Goal: Contribute content

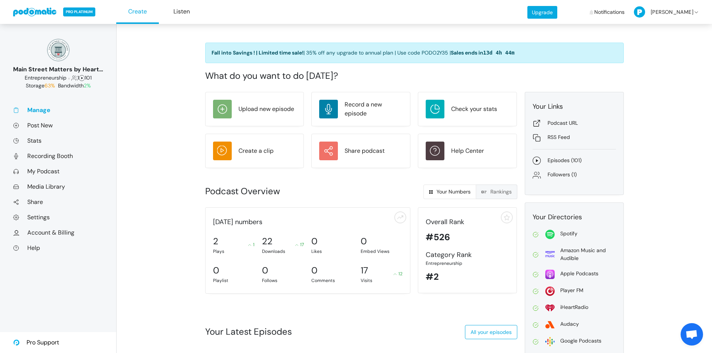
scroll to position [226, 0]
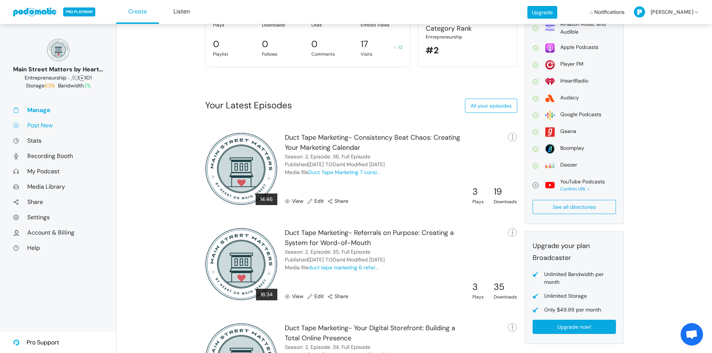
click at [41, 128] on link "Post New" at bounding box center [58, 125] width 90 height 8
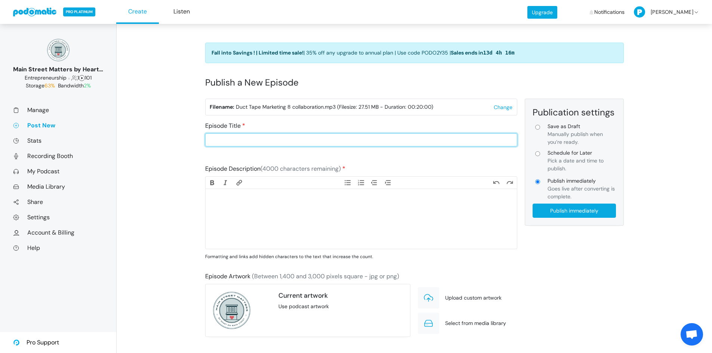
click at [247, 140] on input "Episode Title" at bounding box center [361, 139] width 312 height 13
type input "Duct Tape Marketing- Growing Through Collaboration"
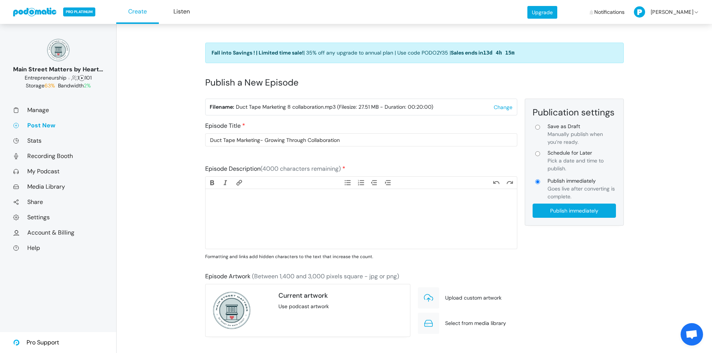
click at [263, 216] on trix-editor at bounding box center [360, 219] width 311 height 60
paste trix-editor "<lor>Ipsumdolors ametconse adi’e sedd ei te in utl etdol. Ma aliq, enim ad min …"
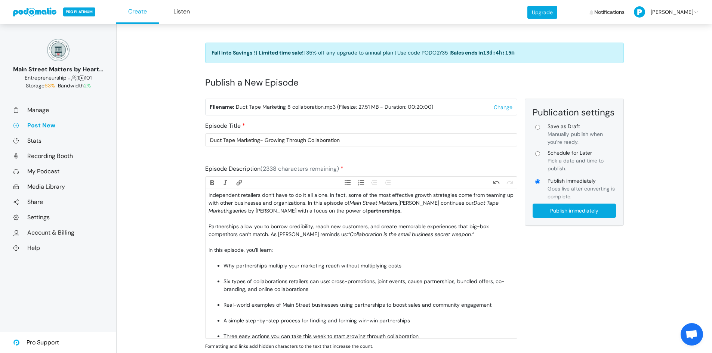
click at [257, 220] on div "Independent retailers don’t have to do it all alone. In fact, some of the most …" at bounding box center [360, 206] width 305 height 31
click at [249, 244] on div "Partnerships allow you to borrow credibility, reach new customers, and create m…" at bounding box center [360, 235] width 305 height 24
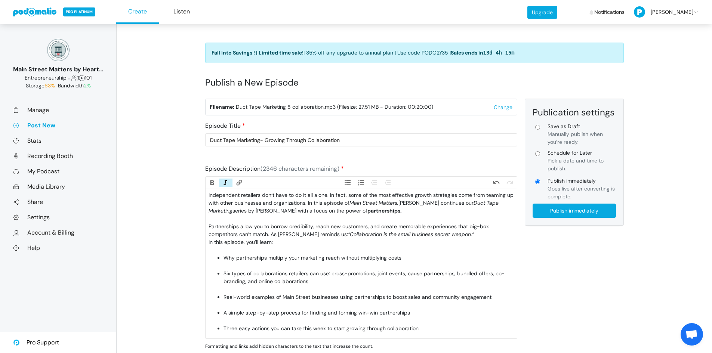
click at [253, 253] on div "In this episode, you’ll learn:" at bounding box center [360, 246] width 305 height 16
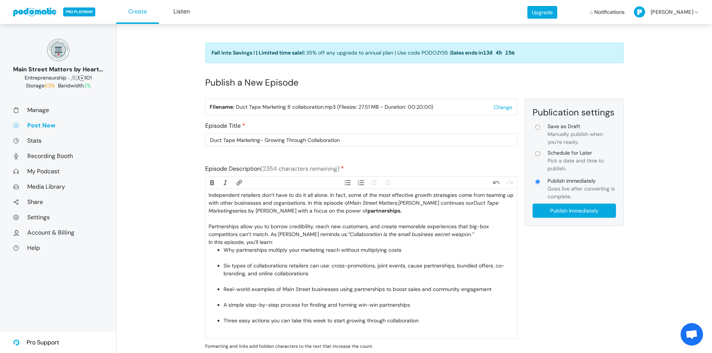
click at [255, 256] on li "Why partnerships multiply your marketing reach without multiplying costs" at bounding box center [368, 254] width 290 height 16
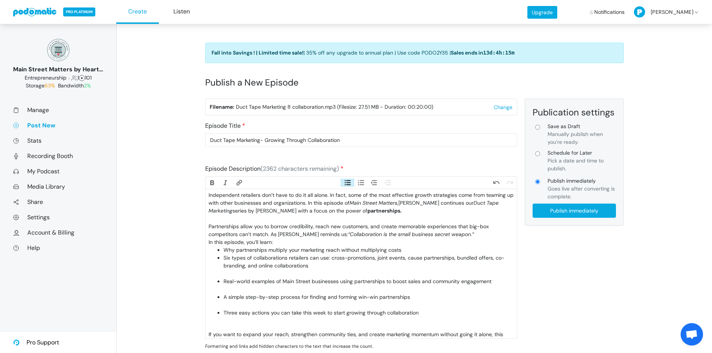
click at [260, 275] on li "Six types of collaborations retailers can use: cross-promotions, joint events, …" at bounding box center [368, 266] width 290 height 24
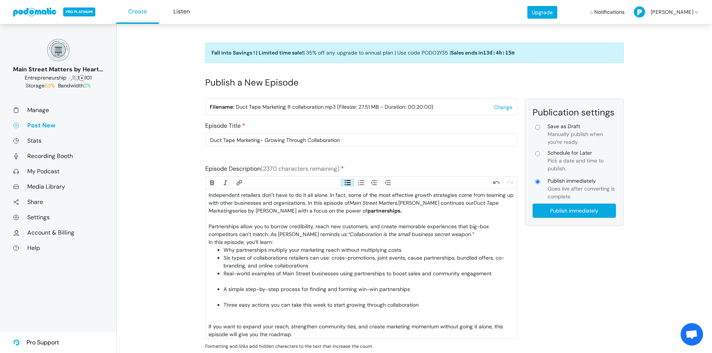
click at [262, 282] on li "Real-world examples of Main Street businesses using partnerships to boost sales…" at bounding box center [368, 278] width 290 height 16
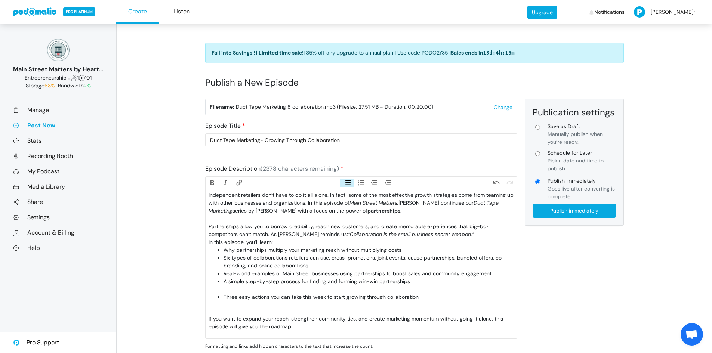
click at [260, 290] on li "A simple step-by-step process for finding and forming win-win partnerships" at bounding box center [368, 286] width 290 height 16
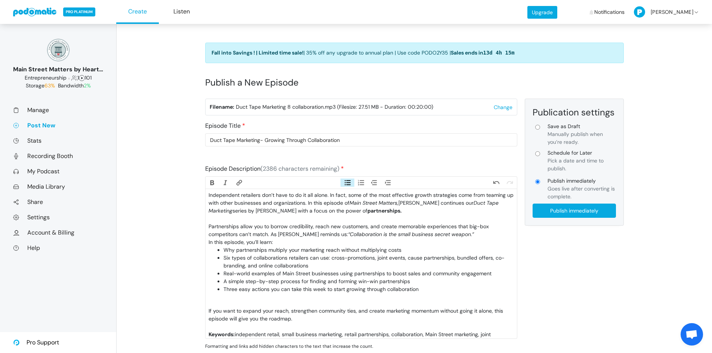
click at [259, 298] on li "Three easy actions you can take this week to start growing through collaboration" at bounding box center [368, 293] width 290 height 16
type trix-editor "<lor>Ipsumdolors ametconse adi’e sedd ei te in utl etdol. Ma aliq, enim ad min …"
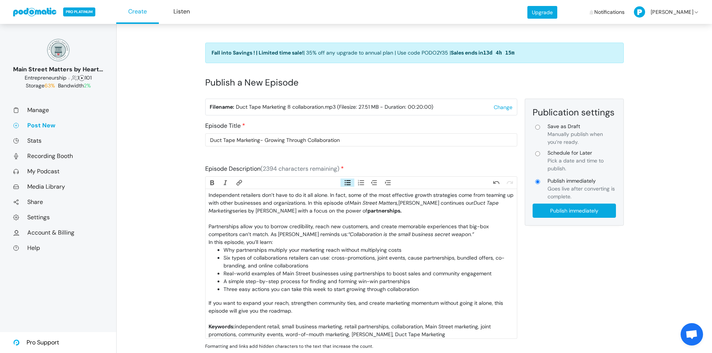
click at [538, 155] on input "Schedule for Later Pick a date and time to publish." at bounding box center [537, 153] width 5 height 5
radio input "true"
type input "Schedule for Later"
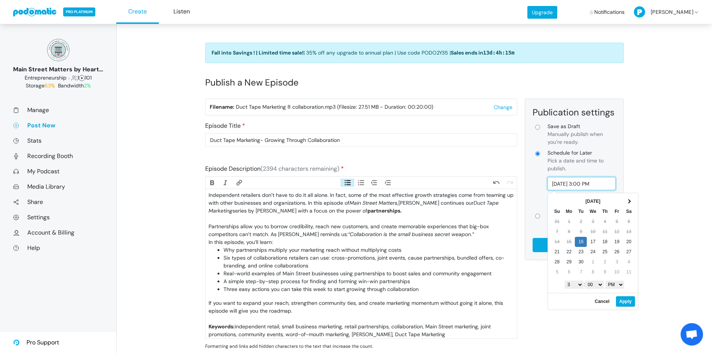
click at [589, 182] on input "[DATE] 3:00 PM" at bounding box center [581, 183] width 68 height 13
click at [578, 287] on select "1 2 3 4 5 6 7 8 9 10 11 12" at bounding box center [574, 285] width 19 height 8
click at [613, 283] on select "AM PM" at bounding box center [614, 285] width 19 height 8
click at [623, 301] on button "Apply" at bounding box center [625, 301] width 19 height 10
type input "[DATE] 7:00 AM"
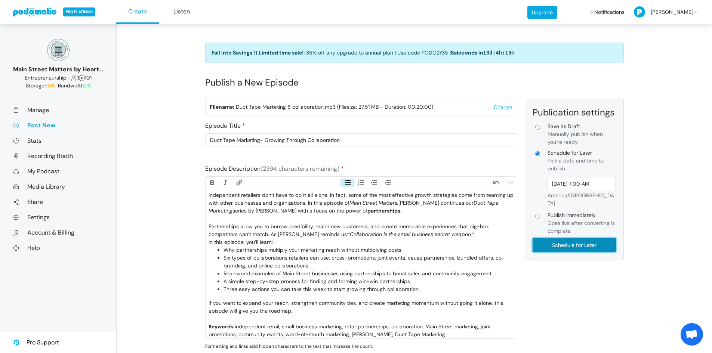
click at [544, 238] on input "Schedule for Later" at bounding box center [573, 245] width 83 height 14
type input "Schedule for Later"
